Goal: Transaction & Acquisition: Purchase product/service

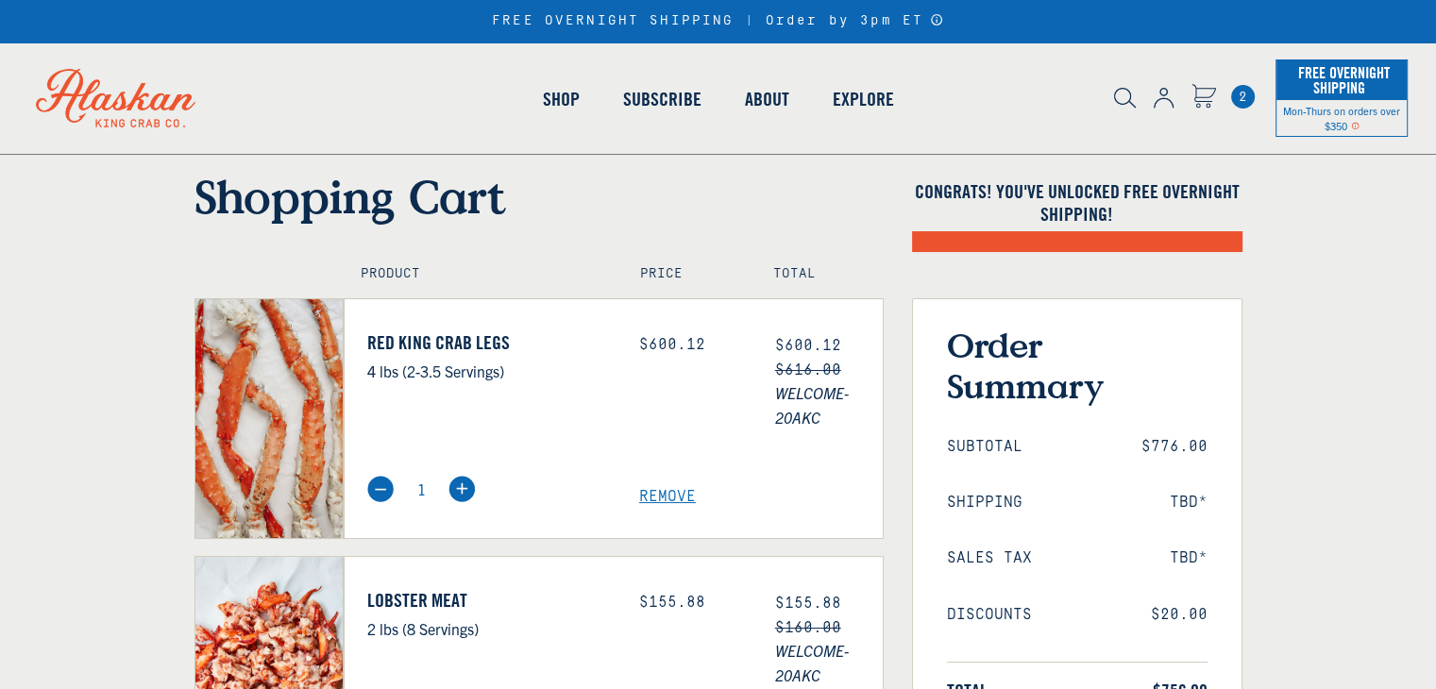
select select "40826730905679"
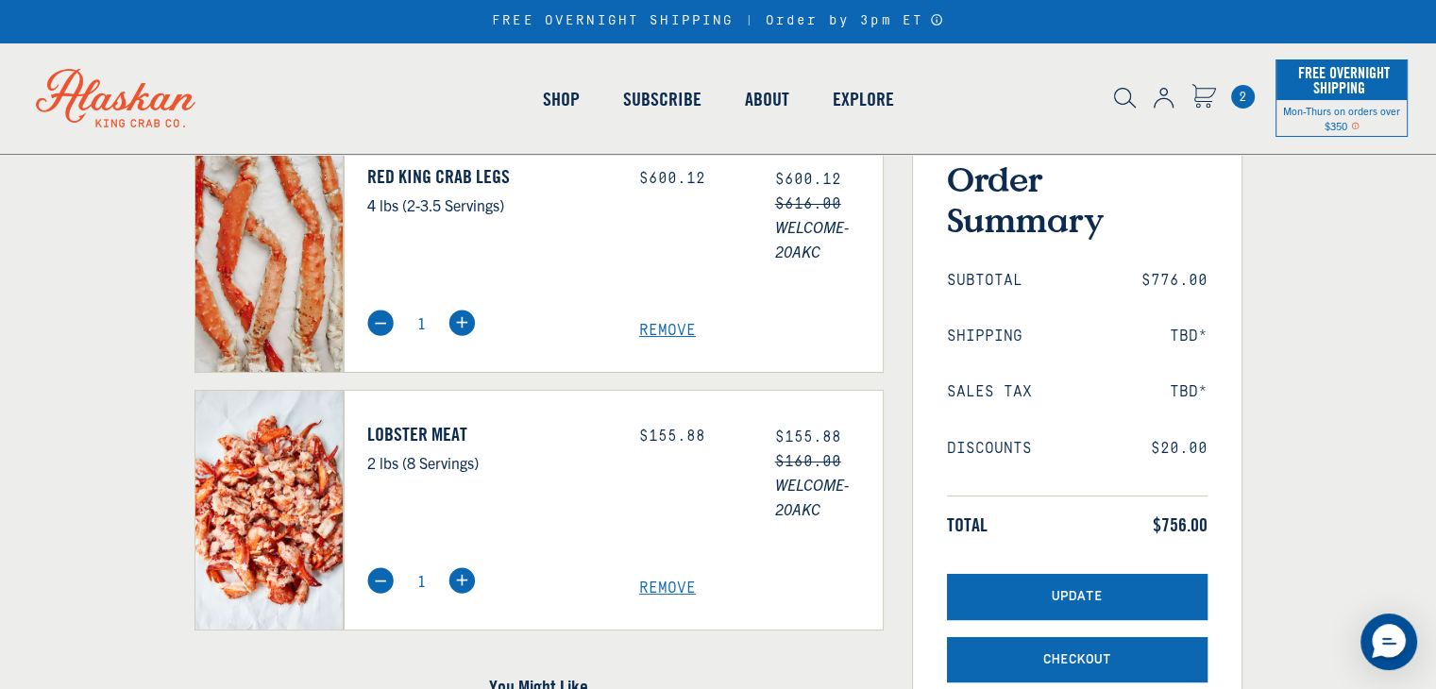
scroll to position [189, 0]
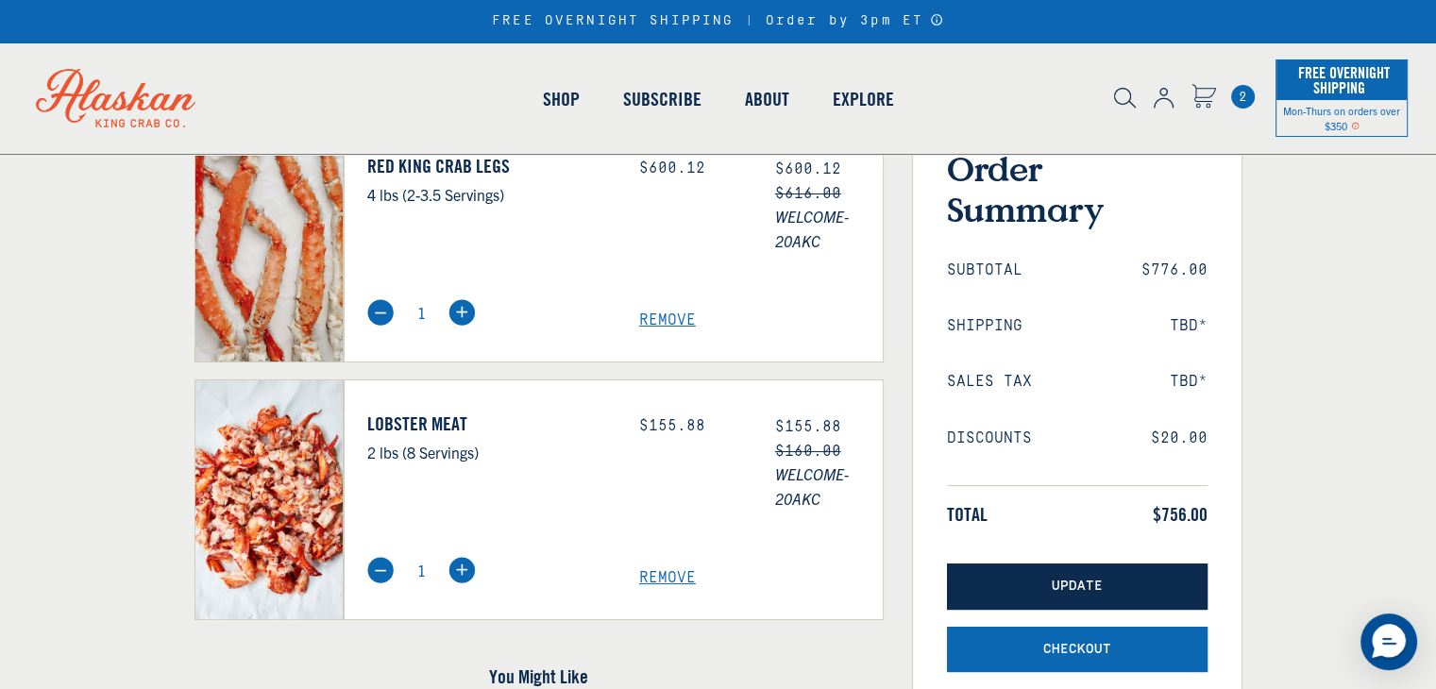
click at [1059, 582] on span "Update" at bounding box center [1077, 587] width 51 height 16
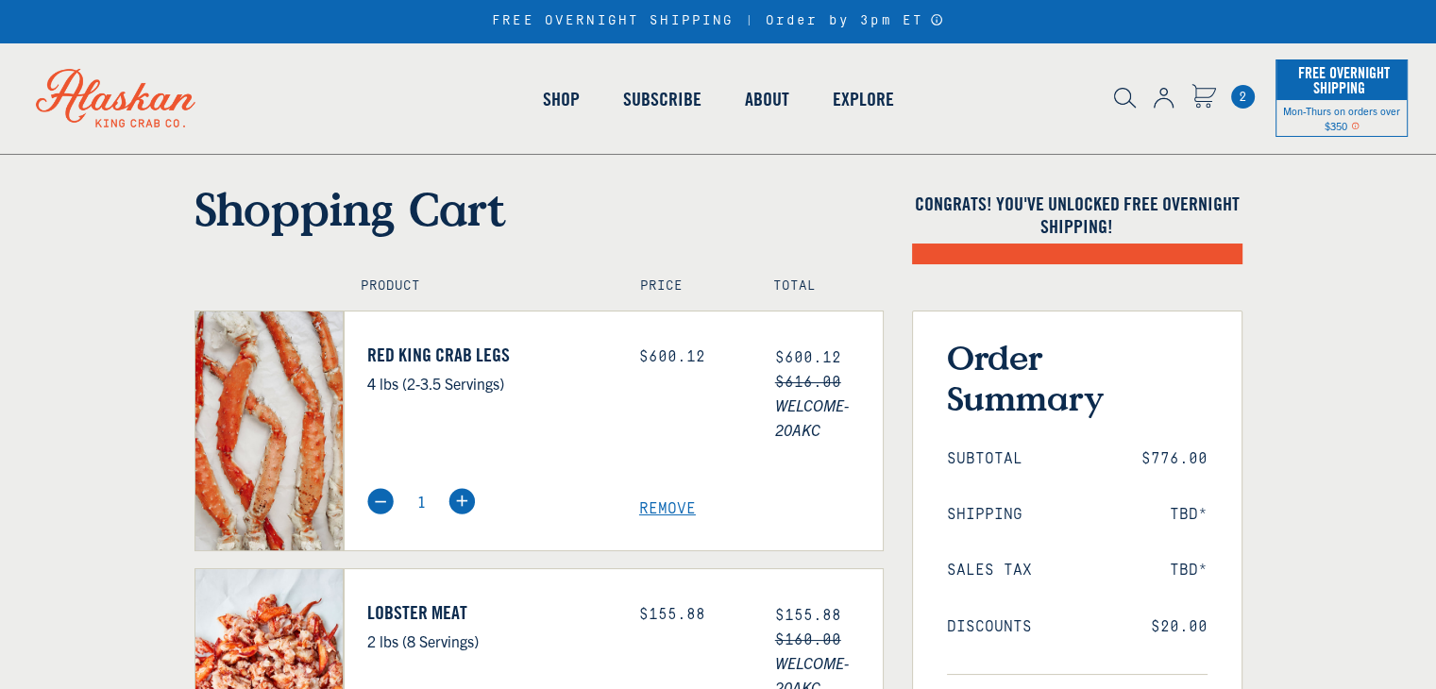
select select "40826730905679"
